Goal: Information Seeking & Learning: Learn about a topic

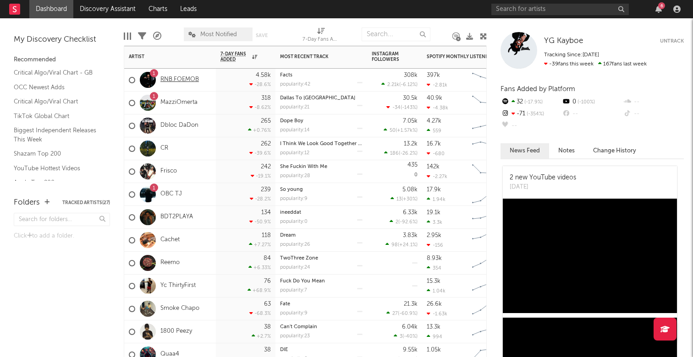
click at [178, 79] on link "RNB.FOEMOB" at bounding box center [179, 80] width 38 height 8
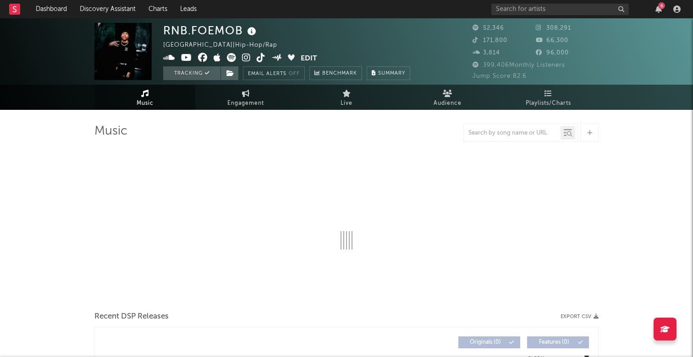
select select "6m"
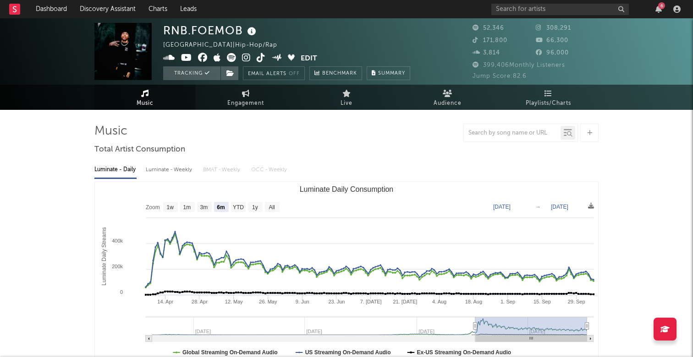
click at [662, 7] on div "6" at bounding box center [661, 5] width 7 height 7
click at [432, 12] on nav "Dashboard Discovery Assistant Charts Leads 6" at bounding box center [346, 9] width 693 height 18
click at [542, 9] on input "text" at bounding box center [559, 9] width 137 height 11
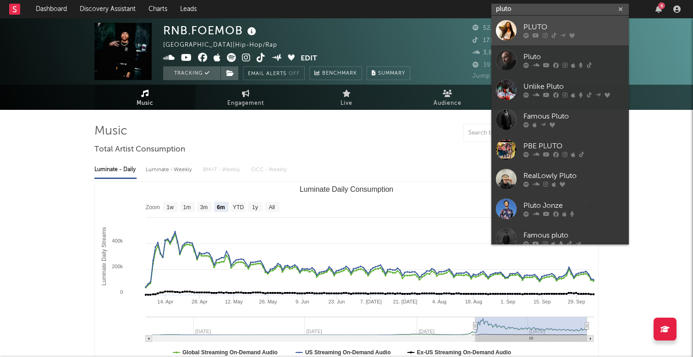
type input "pluto"
click at [586, 34] on div at bounding box center [573, 35] width 101 height 5
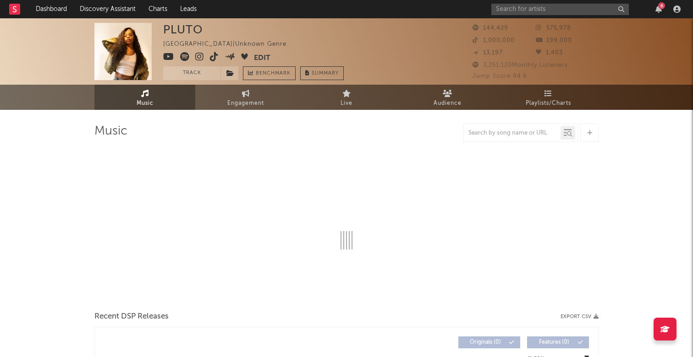
select select "6m"
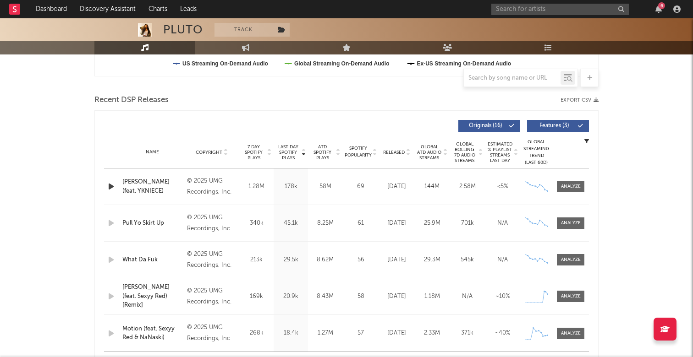
scroll to position [284, 0]
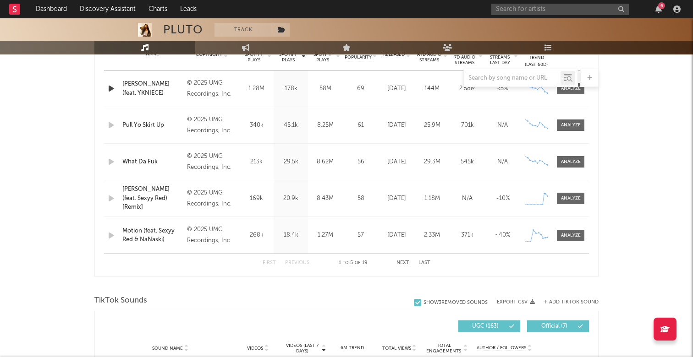
scroll to position [391, 0]
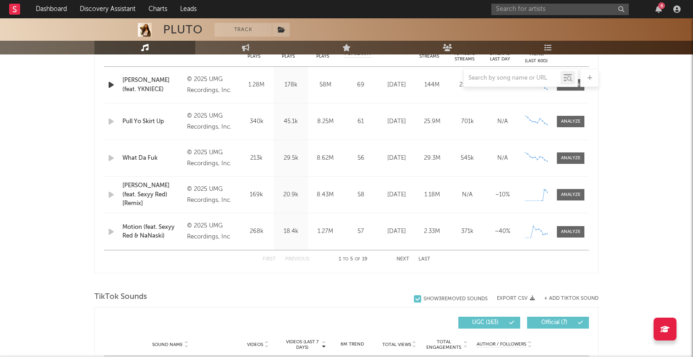
click at [403, 257] on button "Next" at bounding box center [402, 259] width 13 height 5
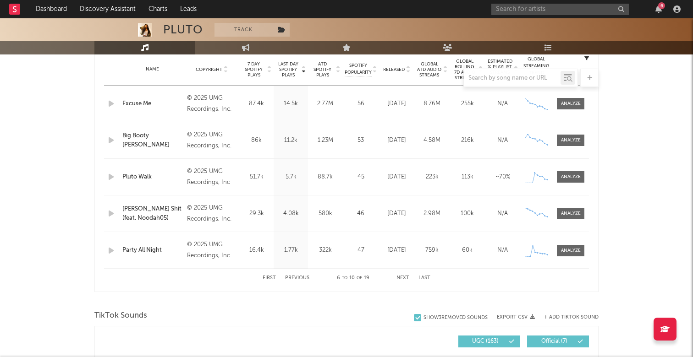
scroll to position [372, 0]
click at [272, 275] on div "First Previous 6 to 10 of 19 Next Last" at bounding box center [346, 278] width 168 height 18
click at [288, 277] on button "Previous" at bounding box center [297, 278] width 24 height 5
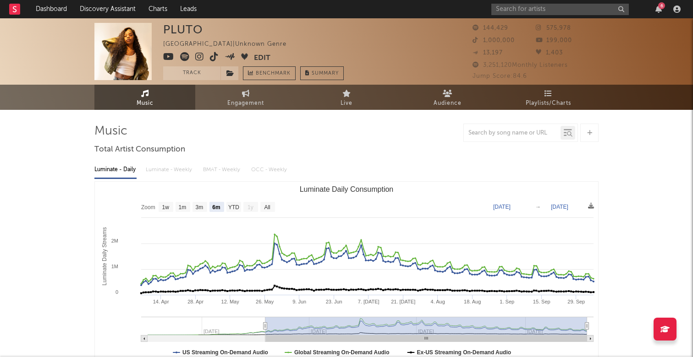
scroll to position [0, 0]
click at [662, 9] on div "6" at bounding box center [661, 5] width 7 height 7
click at [448, 8] on nav "Dashboard Discovery Assistant Charts Leads 6" at bounding box center [346, 9] width 693 height 18
click at [524, 5] on input "text" at bounding box center [559, 9] width 137 height 11
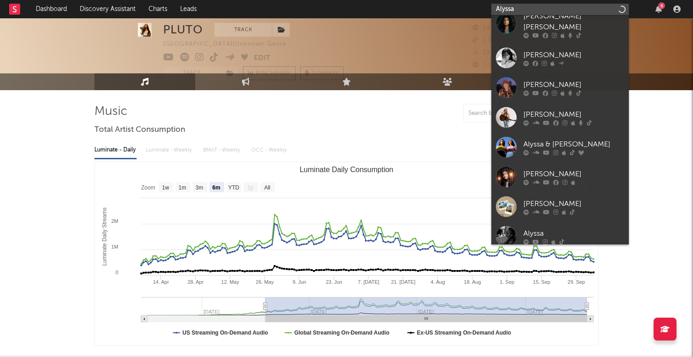
scroll to position [20, 0]
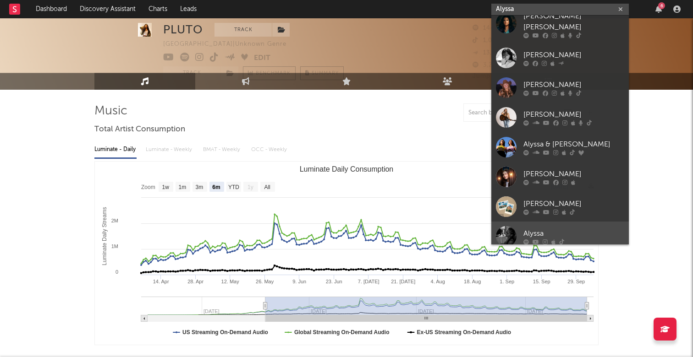
type input "Alyssa"
click at [544, 222] on link "Alyssa" at bounding box center [559, 237] width 137 height 30
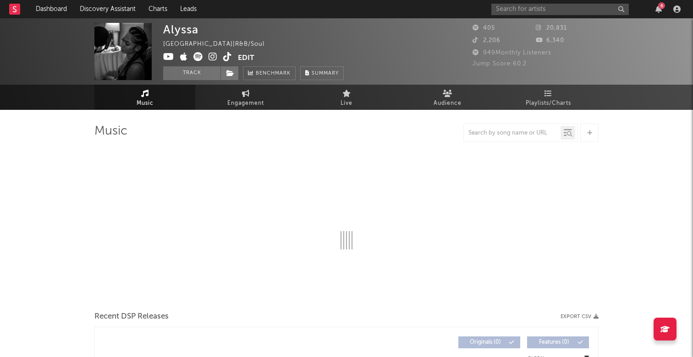
select select "1w"
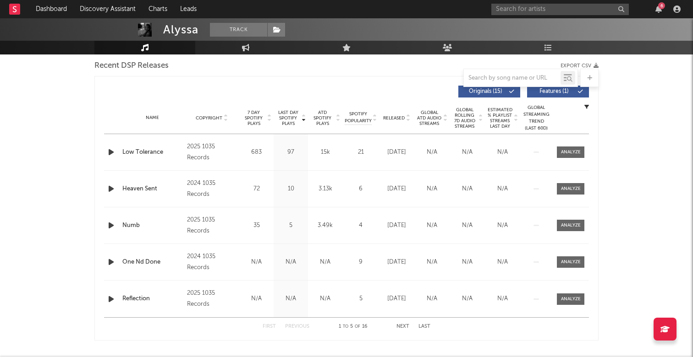
scroll to position [326, 0]
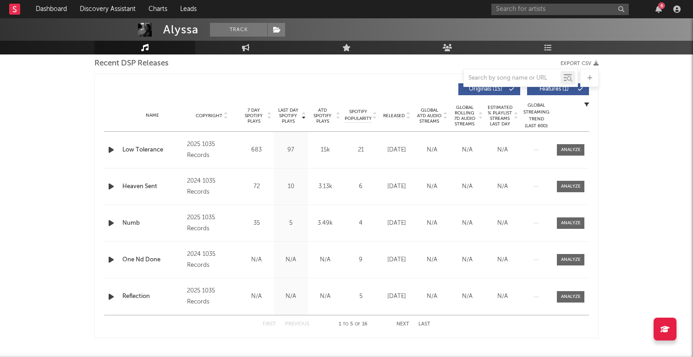
click at [262, 306] on div "Name Reflection Copyright 2025 1035 Records Label 1035 Records Album Names Refl…" at bounding box center [346, 296] width 485 height 37
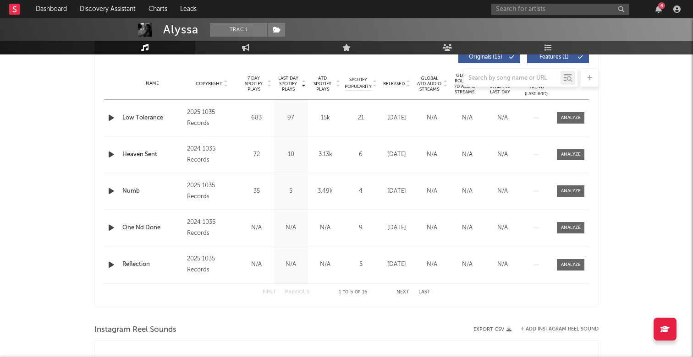
click at [401, 289] on div "First Previous 1 to 5 of 16 Next Last" at bounding box center [346, 293] width 168 height 18
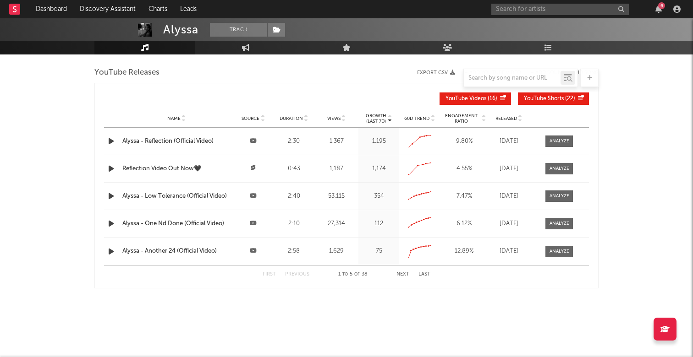
scroll to position [732, 0]
click at [401, 273] on button "Next" at bounding box center [402, 274] width 13 height 5
click at [292, 274] on button "Previous" at bounding box center [297, 274] width 24 height 5
click at [656, 10] on icon "button" at bounding box center [658, 8] width 6 height 7
click at [390, 44] on link "Live" at bounding box center [346, 48] width 101 height 14
